Goal: Information Seeking & Learning: Understand process/instructions

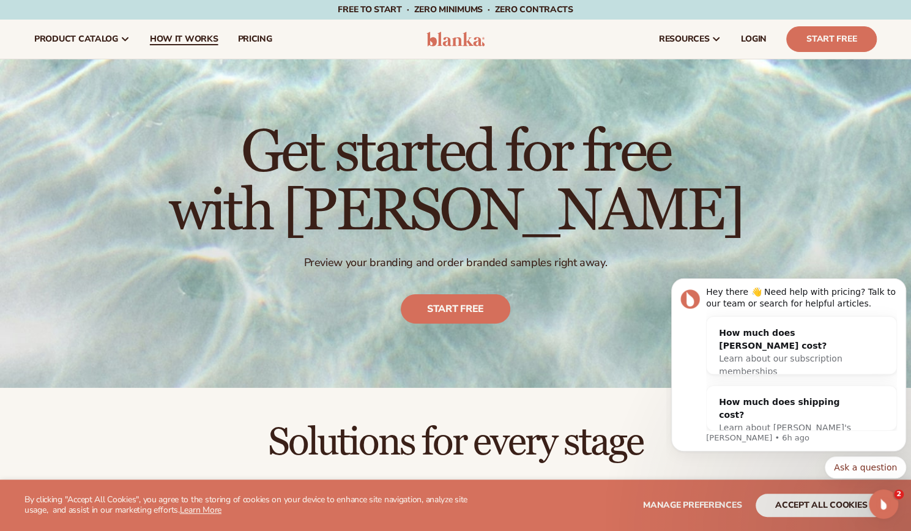
click at [201, 44] on span "How It Works" at bounding box center [184, 39] width 69 height 10
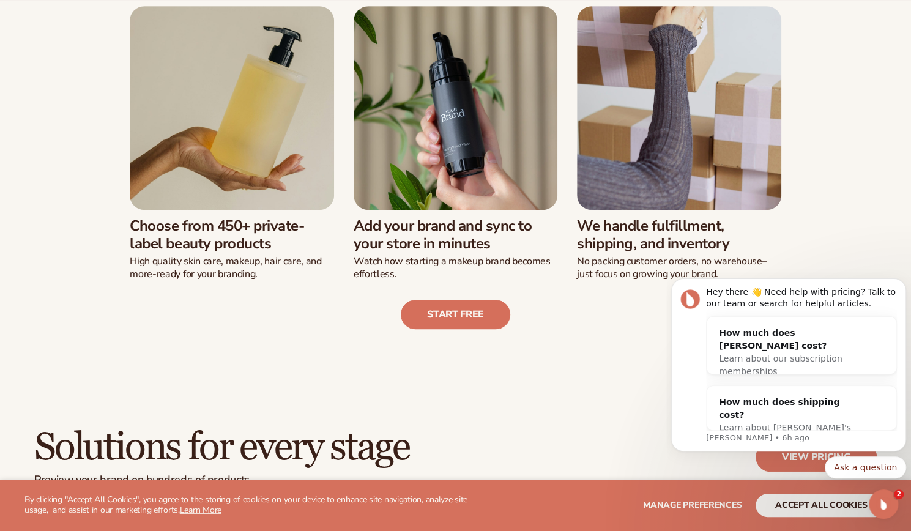
scroll to position [359, 0]
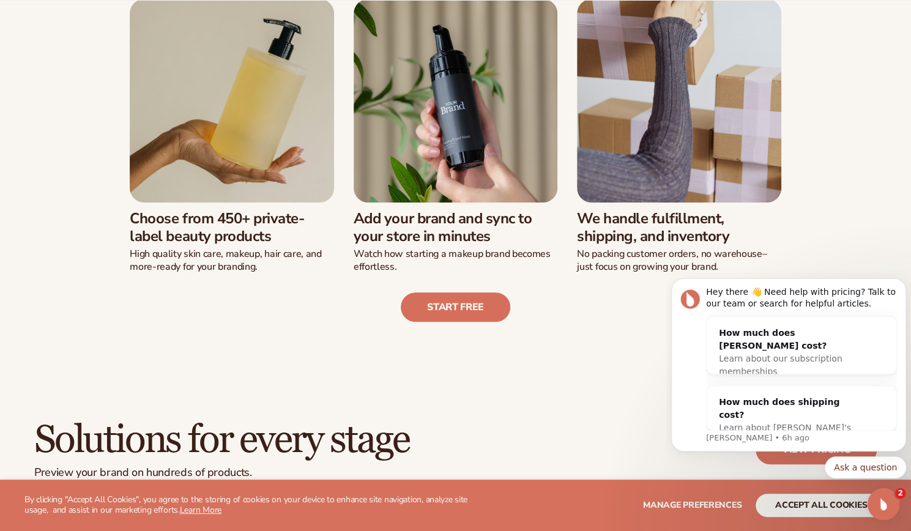
click at [884, 512] on icon "Open Intercom Messenger" at bounding box center [882, 503] width 20 height 20
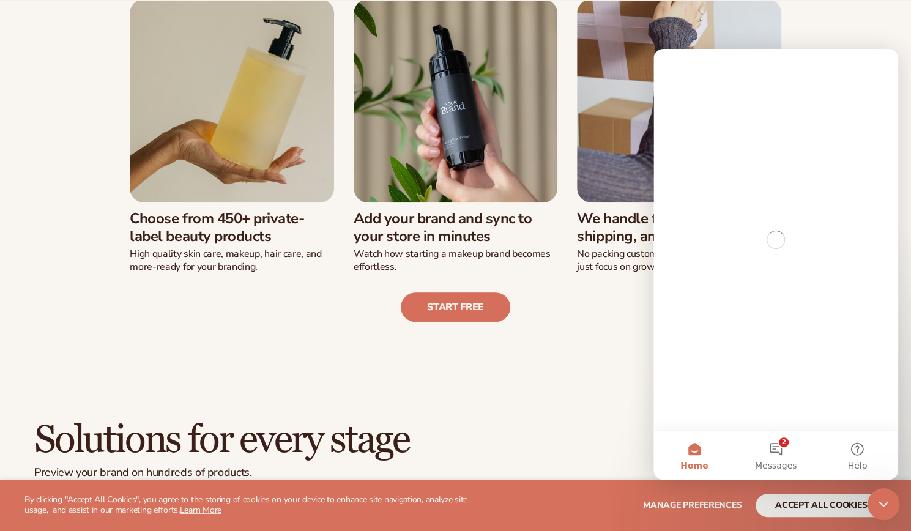
scroll to position [0, 0]
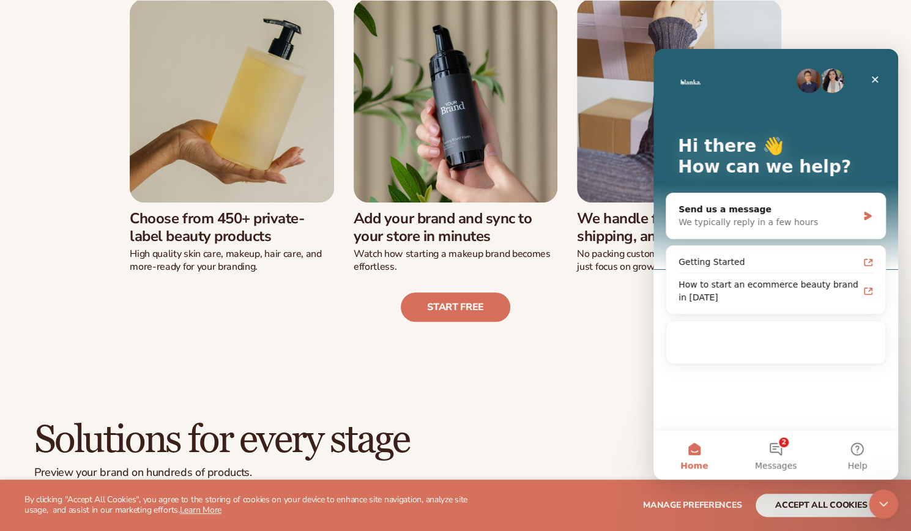
click at [870, 40] on div "We’ve built a new way of launching a beauty line: Choose from 450+ private-labe…" at bounding box center [455, 137] width 843 height 370
click at [875, 80] on icon "Close" at bounding box center [875, 79] width 7 height 7
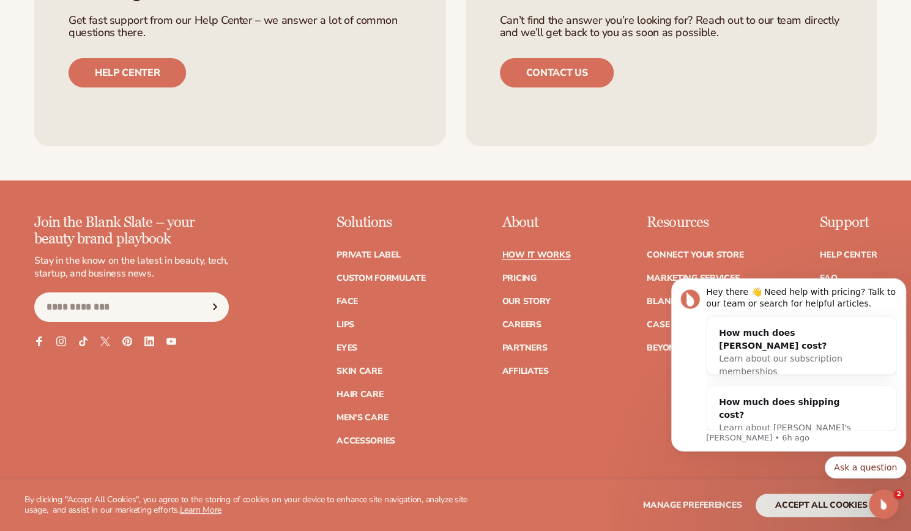
scroll to position [2789, 0]
